Goal: Task Accomplishment & Management: Use online tool/utility

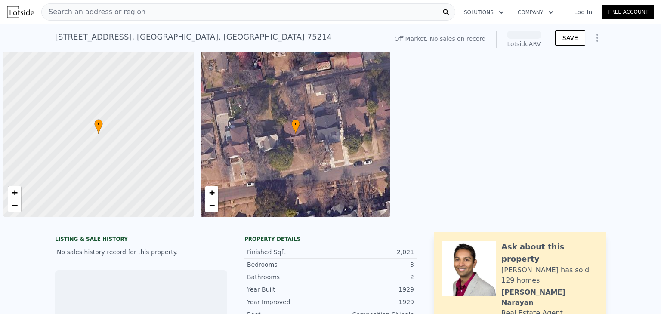
scroll to position [0, 3]
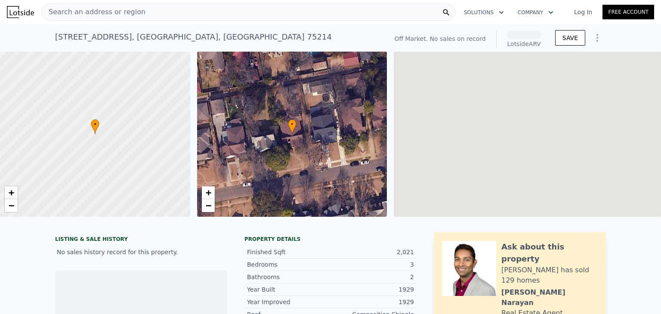
click at [86, 5] on div "Search an address or region" at bounding box center [94, 12] width 104 height 16
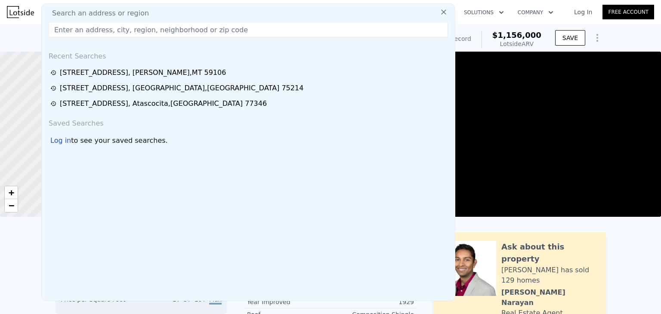
type input "[URL][DOMAIN_NAME]"
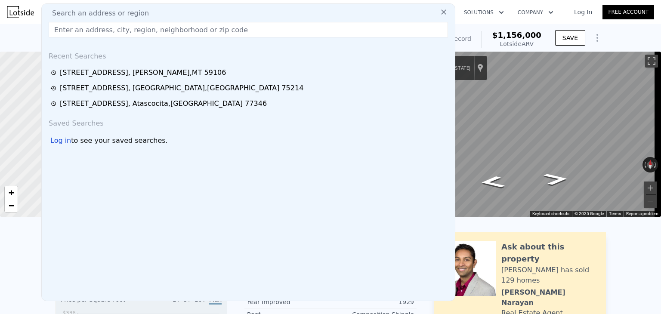
paste input "[STREET_ADDRESS]"
type input "[STREET_ADDRESS]"
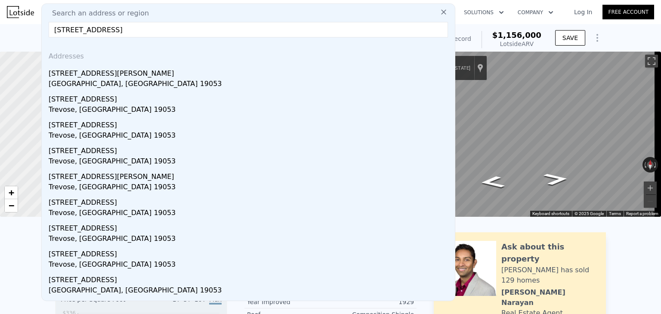
click at [100, 95] on div "[STREET_ADDRESS]" at bounding box center [250, 98] width 403 height 14
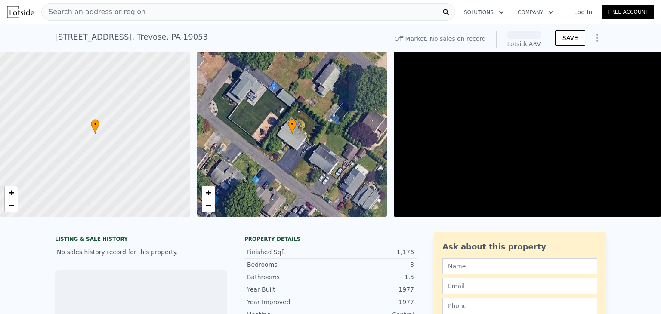
click at [140, 12] on div "Search an address or region" at bounding box center [248, 11] width 414 height 17
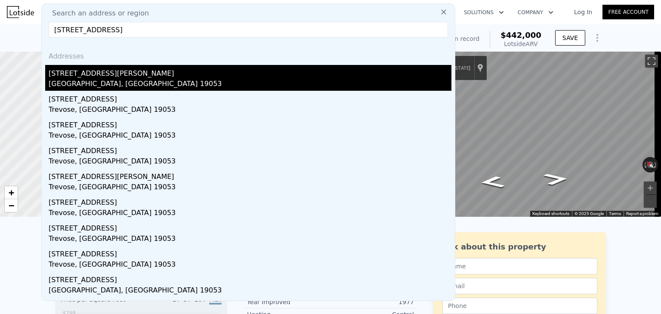
type input "[STREET_ADDRESS]"
click at [91, 76] on div "[STREET_ADDRESS][PERSON_NAME]" at bounding box center [250, 72] width 403 height 14
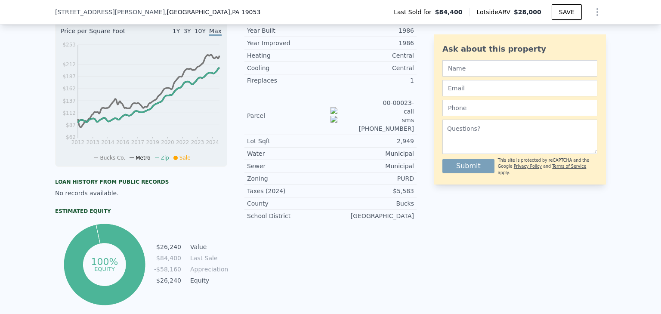
scroll to position [83, 0]
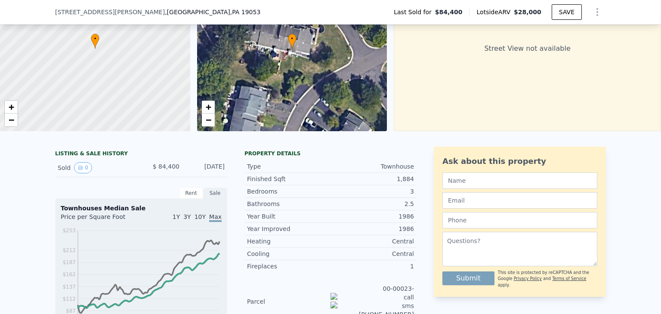
click at [230, 10] on span ", PA 19053" at bounding box center [245, 12] width 31 height 7
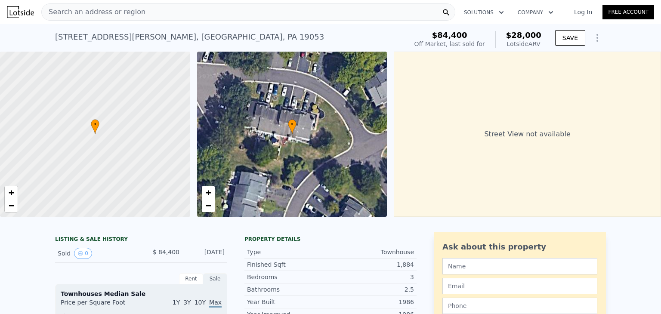
click at [164, 12] on div "Search an address or region" at bounding box center [248, 11] width 414 height 17
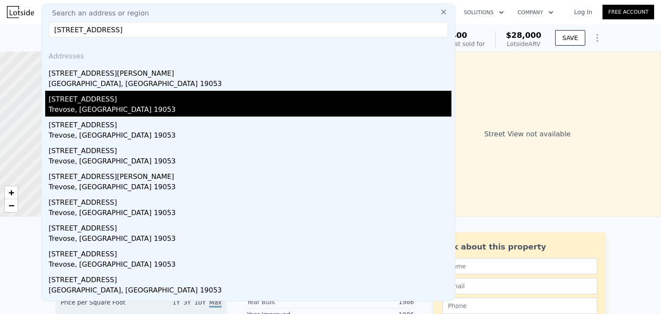
type input "[STREET_ADDRESS]"
click at [78, 99] on div "[STREET_ADDRESS]" at bounding box center [250, 98] width 403 height 14
type input "2"
type input "1"
type input "2.5"
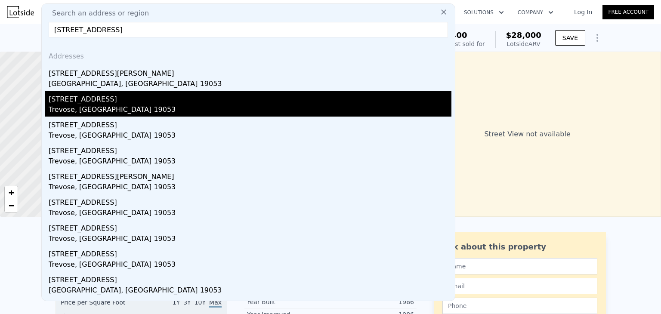
type input "859"
type input "1638"
type input "4800"
type input "14200"
type input "$ 442,000"
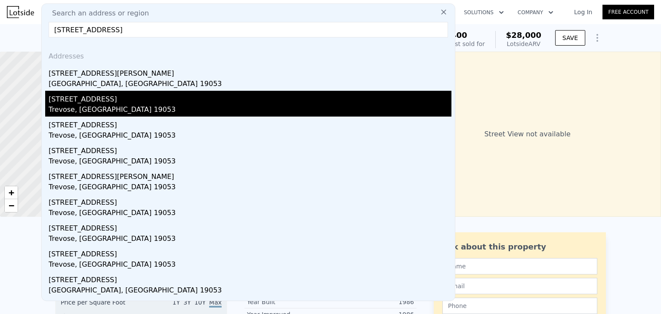
type input "$ 30,000"
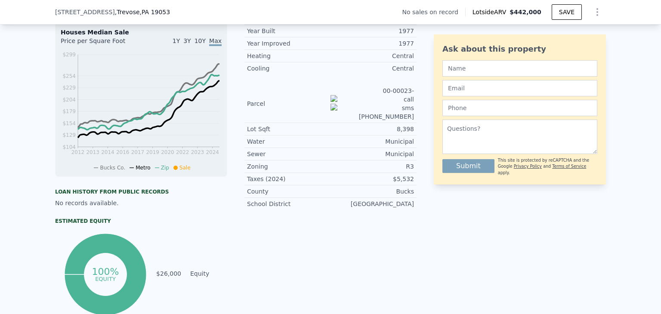
scroll to position [384, 0]
